Goal: Task Accomplishment & Management: Complete application form

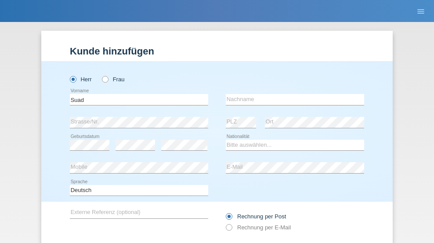
type input "Suad"
click at [292, 94] on input "text" at bounding box center [295, 99] width 138 height 11
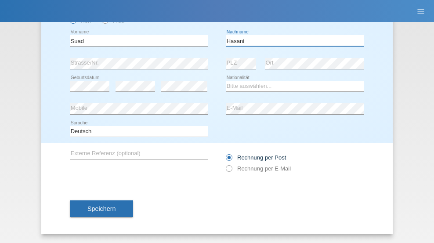
type input "Hasani"
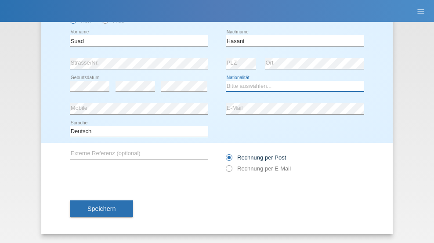
select select "SE"
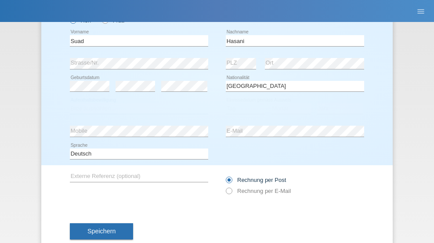
select select "C"
select select "04"
select select "10"
select select "2021"
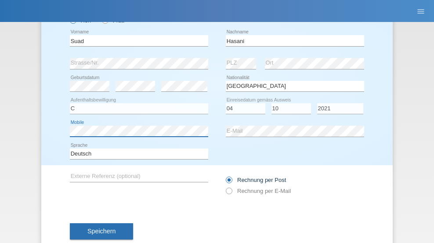
scroll to position [81, 0]
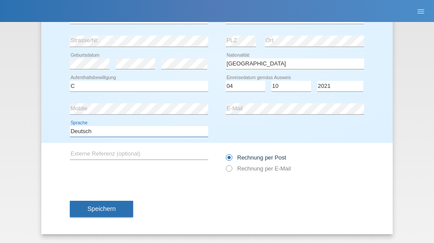
select select "en"
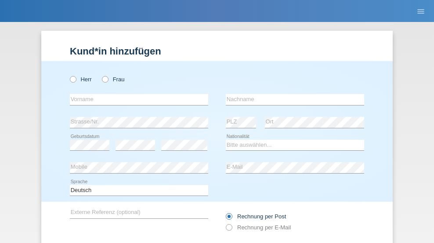
radio input "true"
select select "NL"
select select "C"
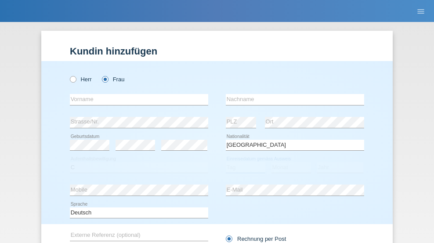
select select "01"
select select "2021"
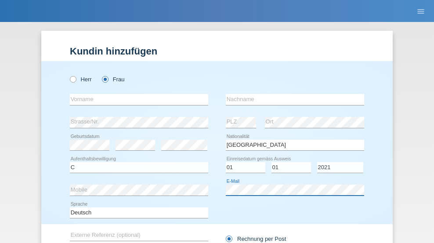
scroll to position [81, 0]
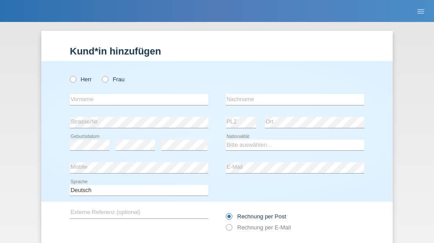
radio input "true"
click at [136, 94] on input "text" at bounding box center [139, 99] width 138 height 11
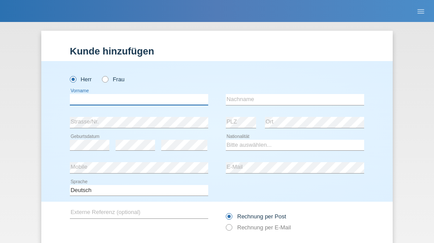
scroll to position [59, 0]
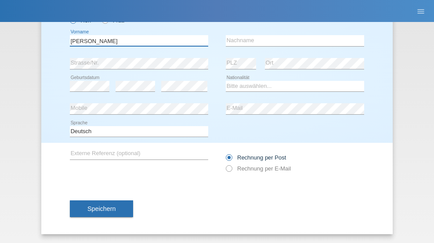
type input "Viktor"
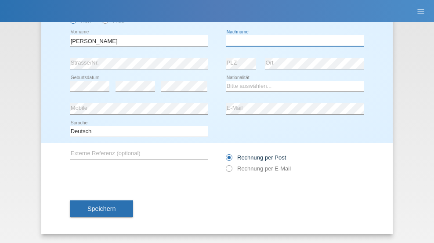
click at [292, 40] on input "text" at bounding box center [295, 40] width 138 height 11
type input "Nikolic"
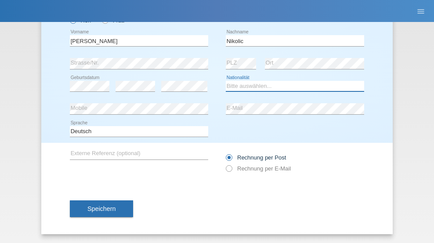
select select "RS"
select select "C"
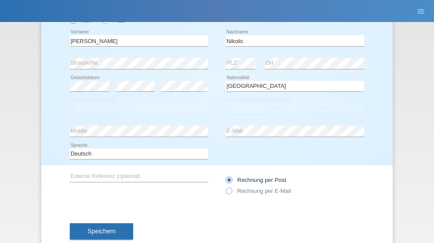
select select "21"
select select "07"
select select "2003"
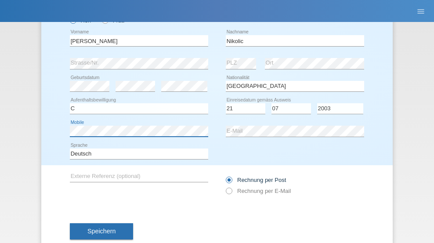
scroll to position [81, 0]
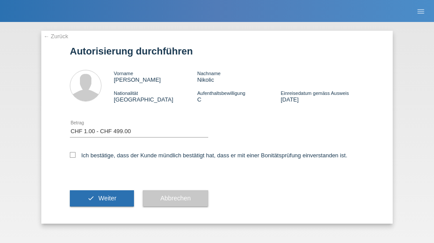
select select "1"
checkbox input "true"
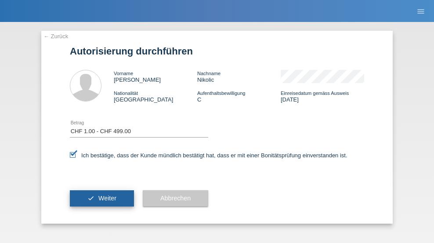
click at [102, 198] on span "Weiter" at bounding box center [107, 198] width 18 height 7
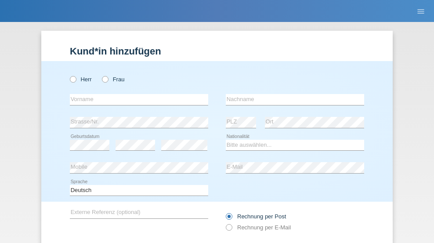
radio input "true"
click at [136, 94] on input "text" at bounding box center [139, 99] width 138 height 11
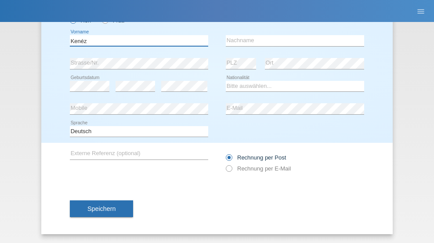
type input "Kenéz"
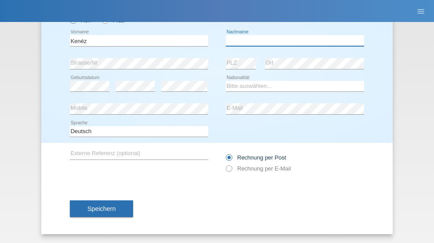
click at [292, 40] on input "text" at bounding box center [295, 40] width 138 height 11
type input "simkó"
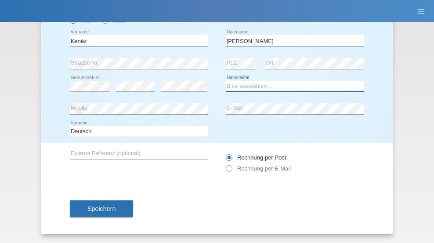
select select "HU"
select select "C"
select select "07"
select select "09"
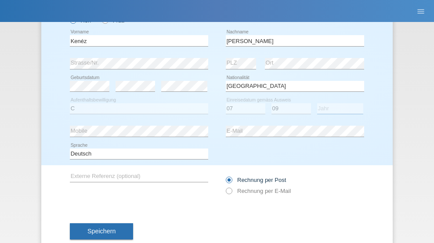
select select "2010"
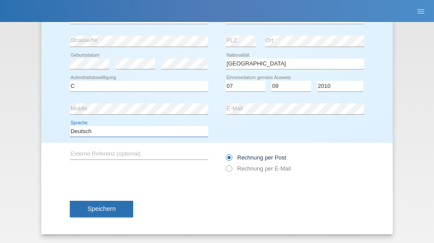
select select "en"
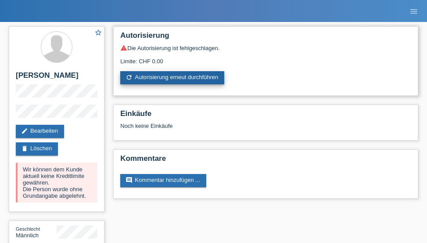
click at [173, 78] on link "refresh Autorisierung erneut durchführen" at bounding box center [172, 77] width 104 height 13
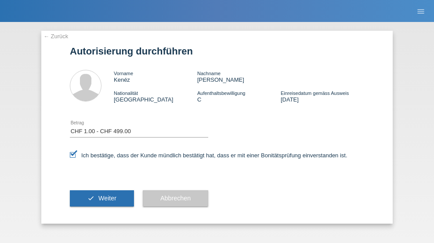
select select "1"
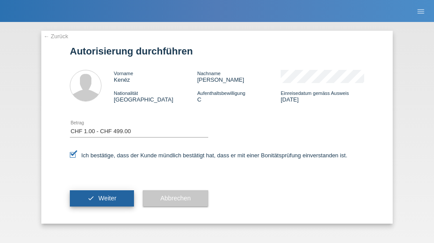
click at [102, 198] on span "Weiter" at bounding box center [107, 198] width 18 height 7
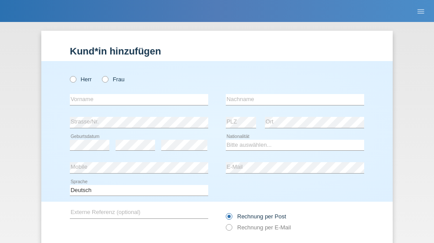
radio input "true"
click at [136, 94] on input "text" at bounding box center [139, 99] width 138 height 11
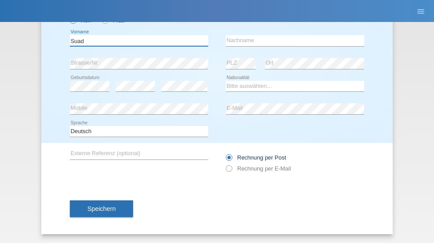
type input "Suad"
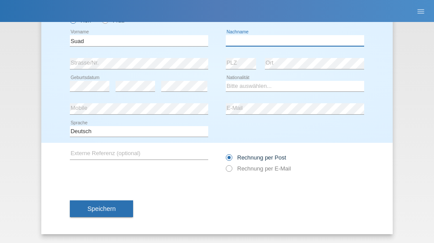
click at [292, 40] on input "text" at bounding box center [295, 40] width 138 height 11
type input "Hasani"
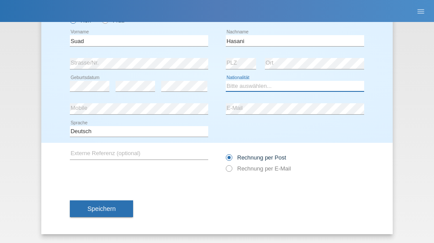
select select "SE"
select select "C"
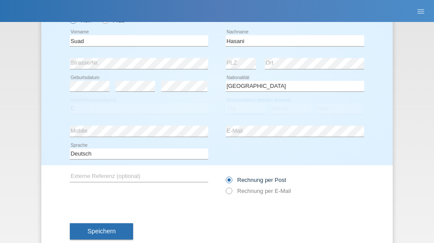
select select "04"
select select "10"
select select "2021"
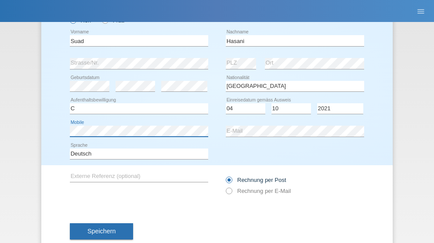
scroll to position [81, 0]
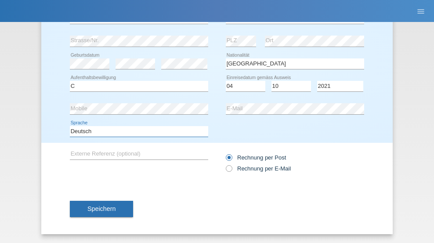
select select "en"
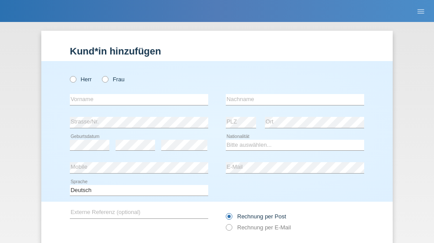
radio input "true"
click at [136, 94] on input "text" at bounding box center [139, 99] width 138 height 11
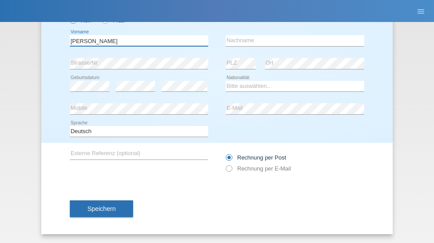
type input "David"
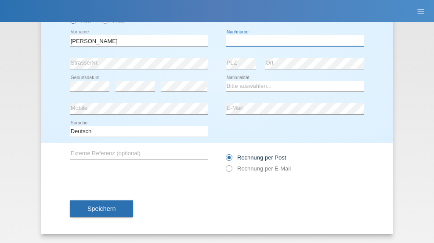
click at [292, 40] on input "text" at bounding box center [295, 40] width 138 height 11
type input "Amaral"
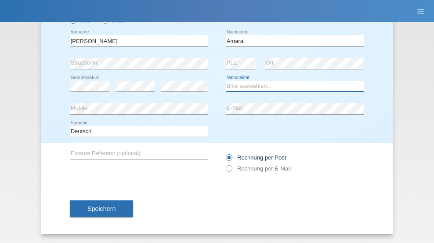
select select "PT"
select select "C"
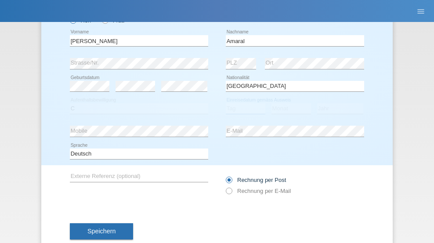
select select "06"
select select "07"
select select "2019"
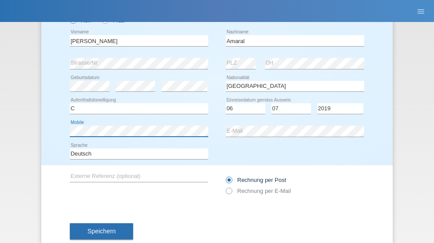
scroll to position [81, 0]
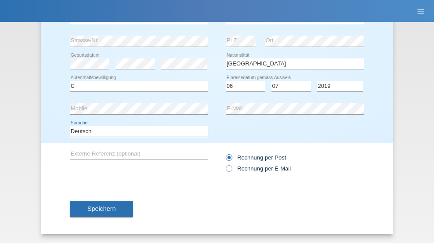
select select "en"
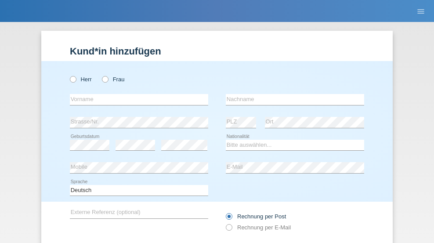
radio input "true"
click at [136, 94] on input "text" at bounding box center [139, 99] width 138 height 11
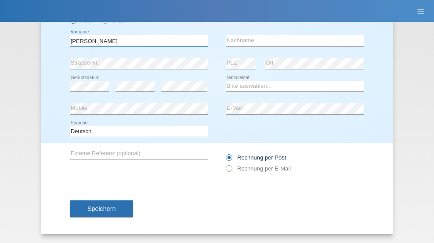
type input "tim"
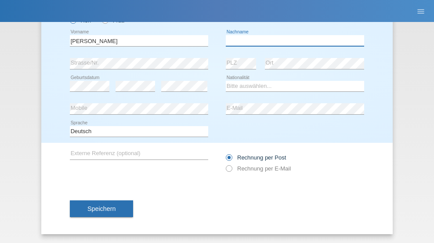
click at [292, 40] on input "text" at bounding box center [295, 40] width 138 height 11
type input "Krüger"
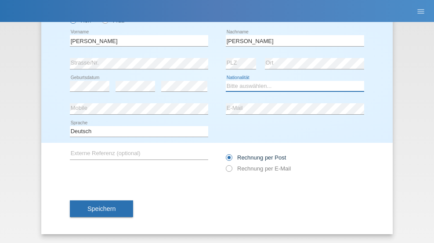
select select "DE"
select select "C"
select select "05"
select select "04"
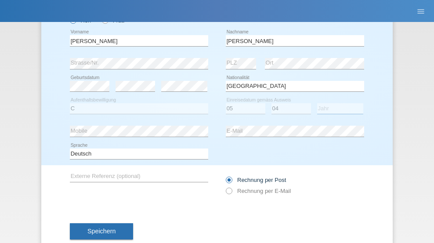
select select "2021"
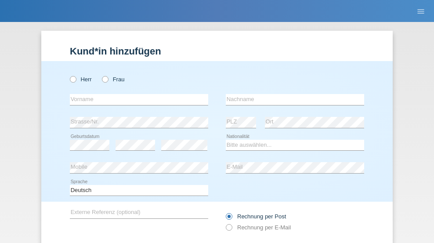
radio input "true"
click at [136, 94] on input "text" at bounding box center [139, 99] width 138 height 11
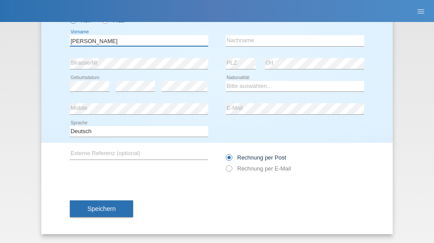
type input "[PERSON_NAME]"
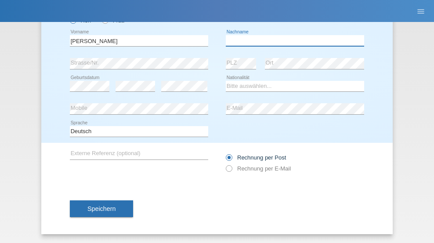
click at [292, 40] on input "text" at bounding box center [295, 40] width 138 height 11
type input "[DEMOGRAPHIC_DATA]"
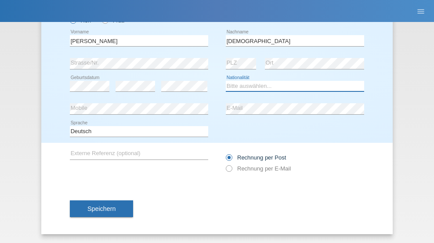
select select "CH"
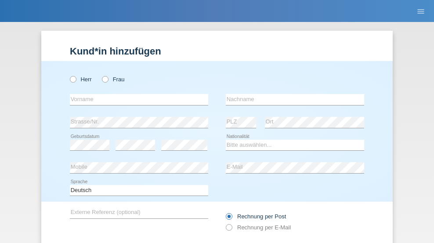
radio input "true"
click at [136, 94] on input "text" at bounding box center [139, 99] width 138 height 11
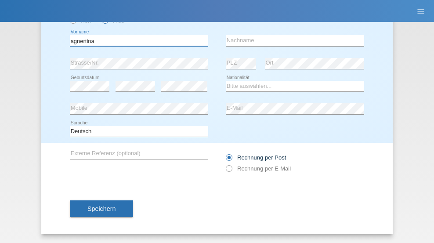
type input "agnertina"
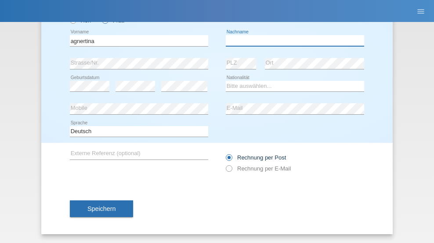
click at [292, 40] on input "text" at bounding box center [295, 40] width 138 height 11
type input "noshaj"
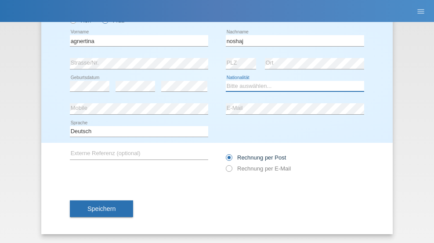
select select "NL"
select select "C"
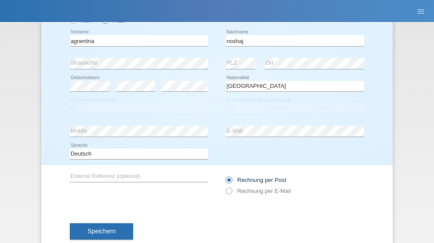
select select "01"
select select "08"
select select "2021"
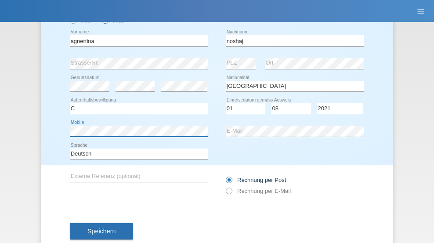
scroll to position [81, 0]
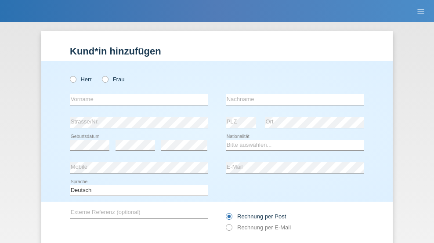
radio input "true"
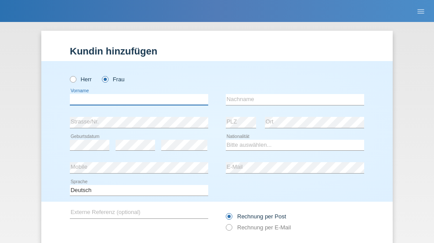
click at [136, 94] on input "text" at bounding box center [139, 99] width 138 height 11
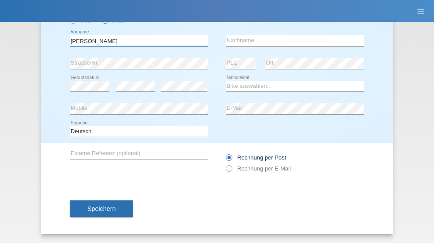
type input "[PERSON_NAME]"
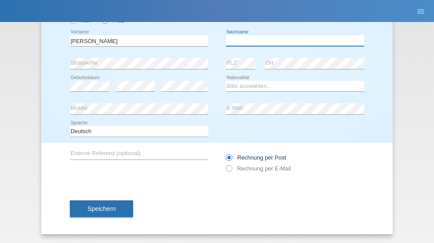
click at [292, 40] on input "text" at bounding box center [295, 40] width 138 height 11
type input "Pinzo"
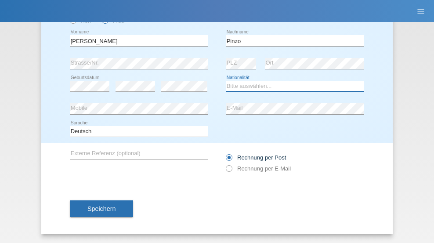
select select "CH"
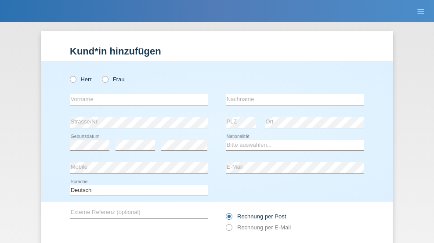
radio input "true"
click at [136, 94] on input "text" at bounding box center [139, 99] width 138 height 11
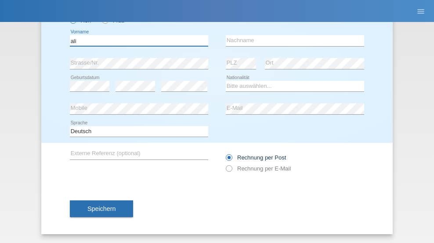
type input "ali"
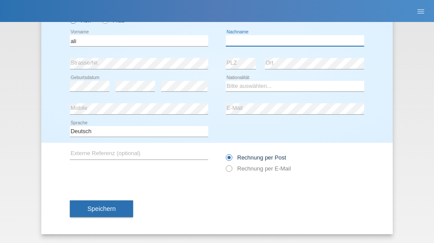
click at [292, 40] on input "text" at bounding box center [295, 40] width 138 height 11
type input "Amini"
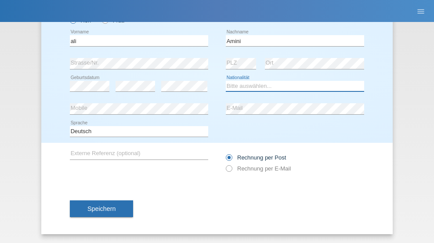
select select "AF"
select select "C"
select select "18"
select select "08"
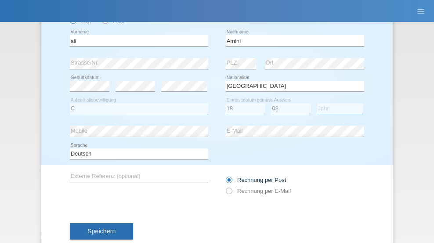
select select "2015"
